Goal: Check status: Check status

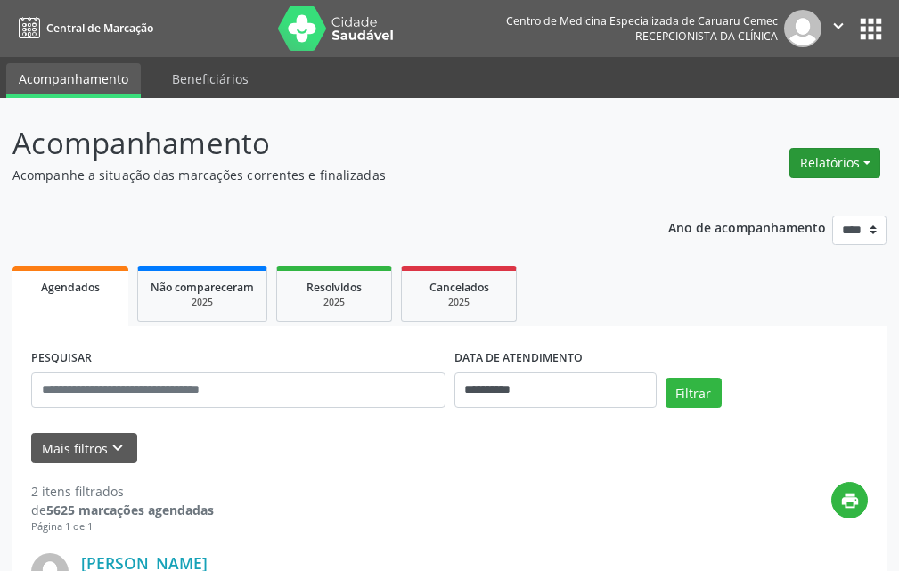
click at [857, 166] on button "Relatórios" at bounding box center [835, 163] width 91 height 30
click at [752, 201] on link "Agendamentos" at bounding box center [786, 201] width 192 height 25
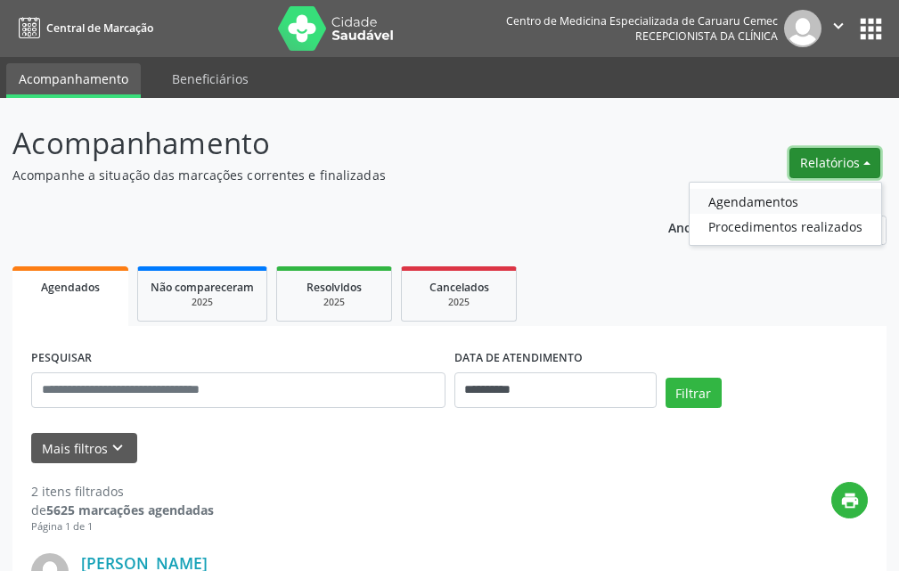
select select "*"
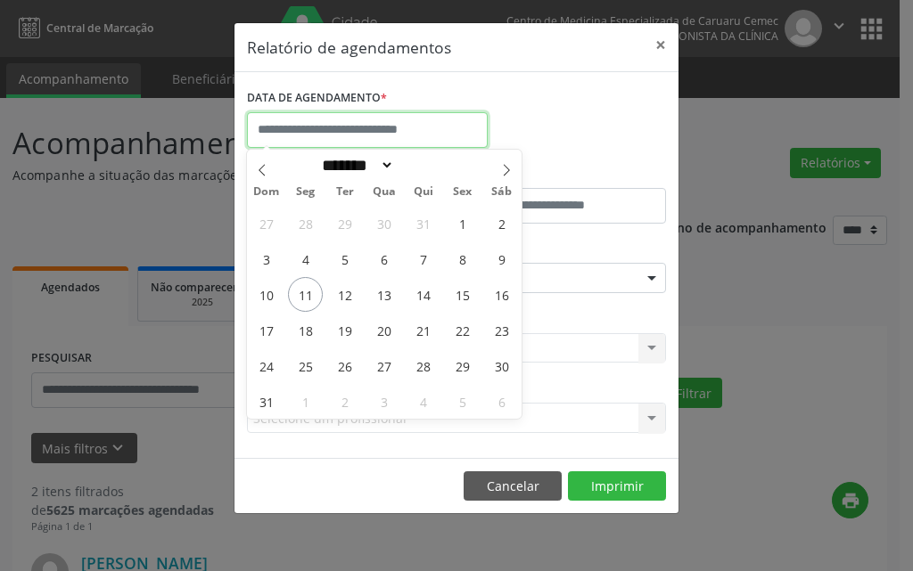
click at [402, 140] on input "text" at bounding box center [367, 130] width 241 height 36
click at [301, 295] on span "11" at bounding box center [305, 294] width 35 height 35
type input "**********"
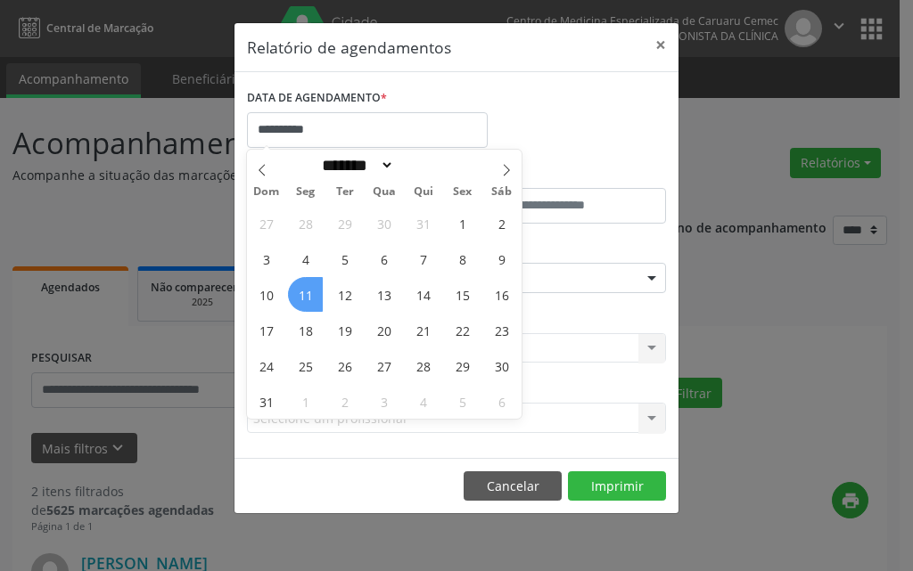
click at [308, 291] on span "11" at bounding box center [305, 294] width 35 height 35
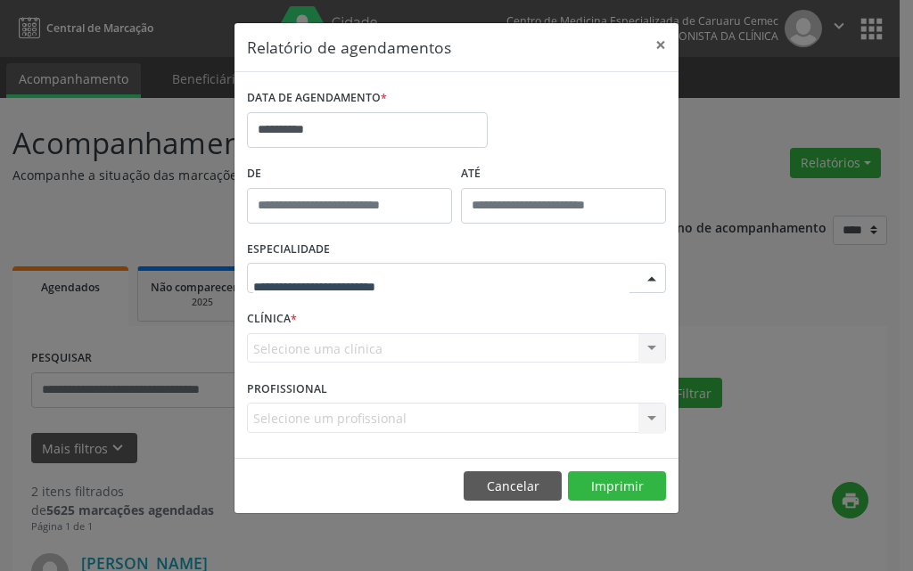
click at [308, 291] on div at bounding box center [456, 278] width 419 height 30
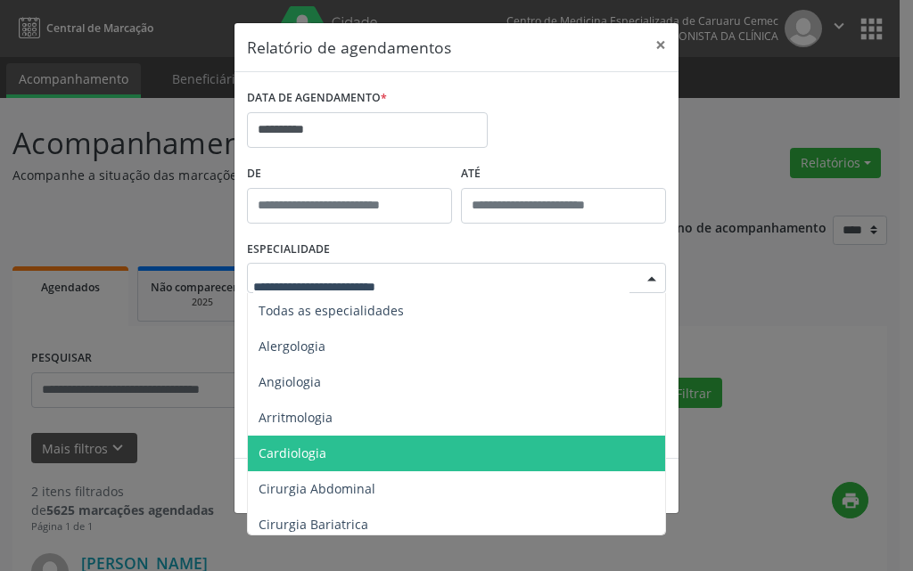
click at [299, 463] on span "Cardiologia" at bounding box center [458, 454] width 420 height 36
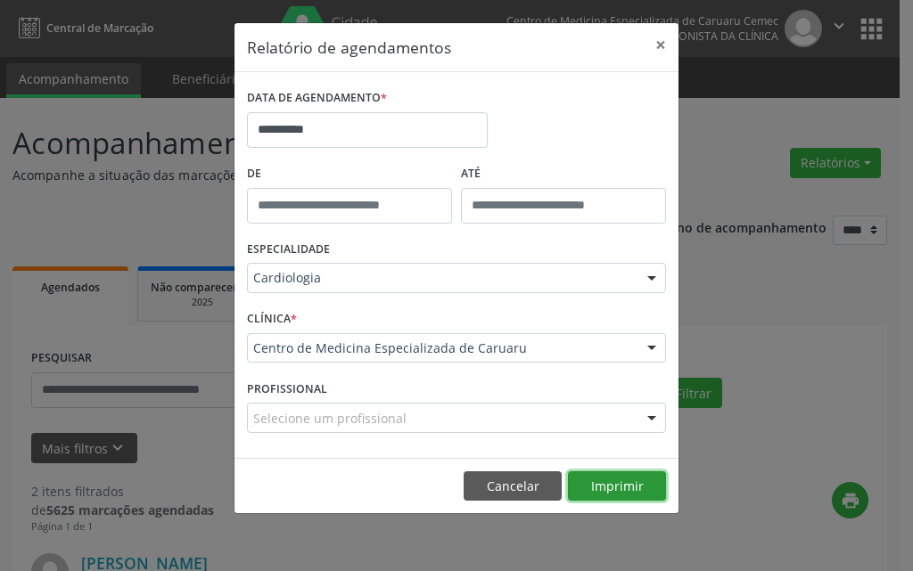
click at [603, 489] on button "Imprimir" at bounding box center [617, 487] width 98 height 30
